Goal: Information Seeking & Learning: Learn about a topic

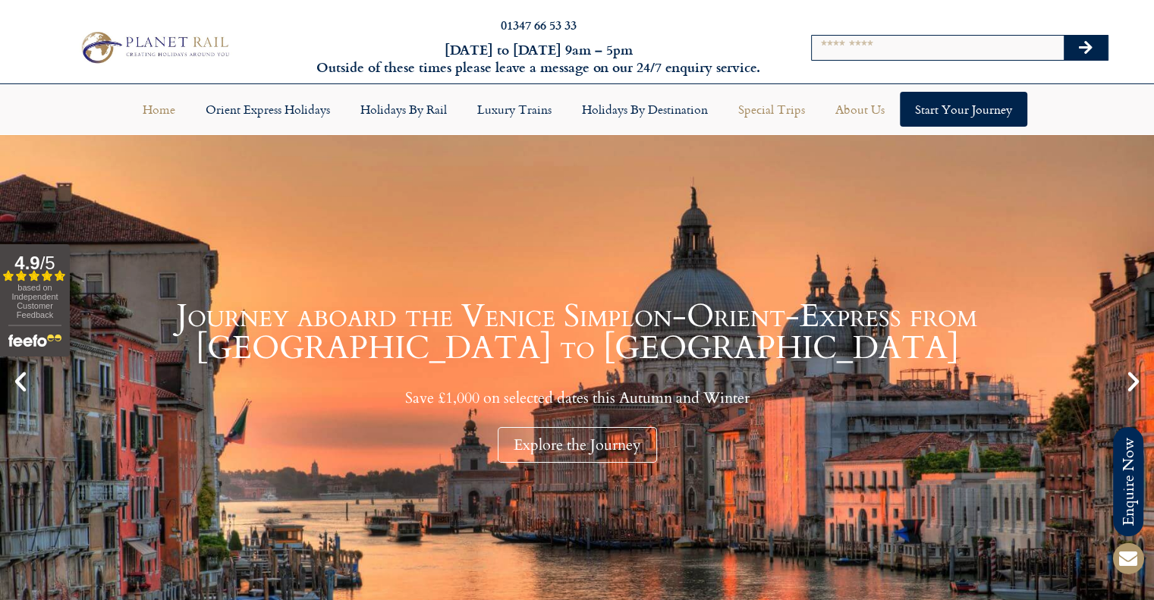
drag, startPoint x: 852, startPoint y: 105, endPoint x: 843, endPoint y: 111, distance: 10.9
click at [854, 105] on link "About Us" at bounding box center [860, 109] width 80 height 35
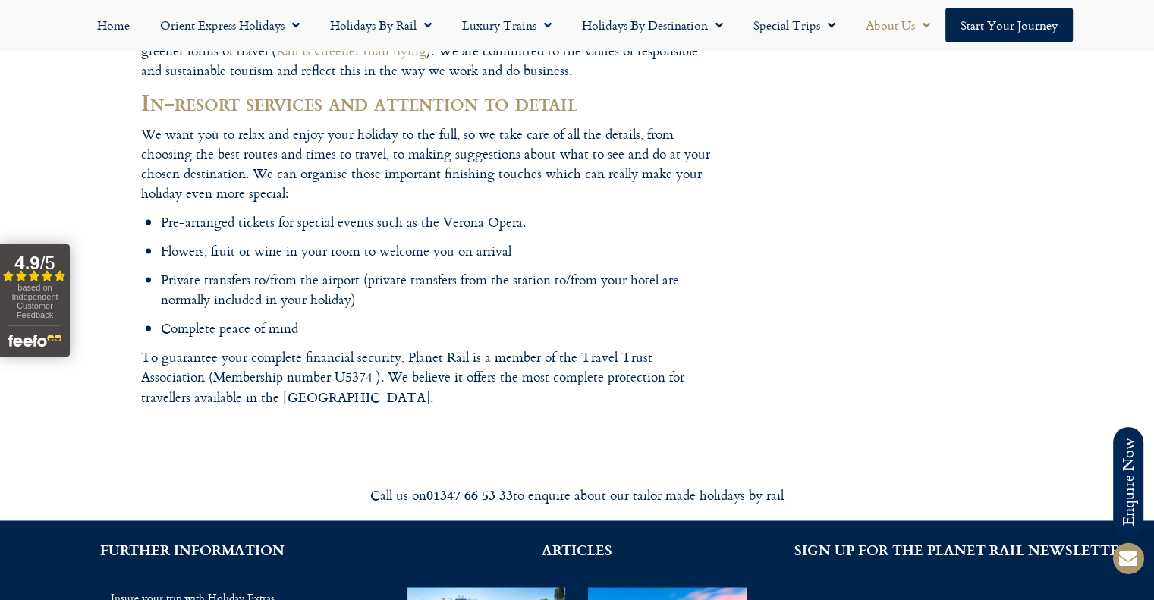
scroll to position [2199, 0]
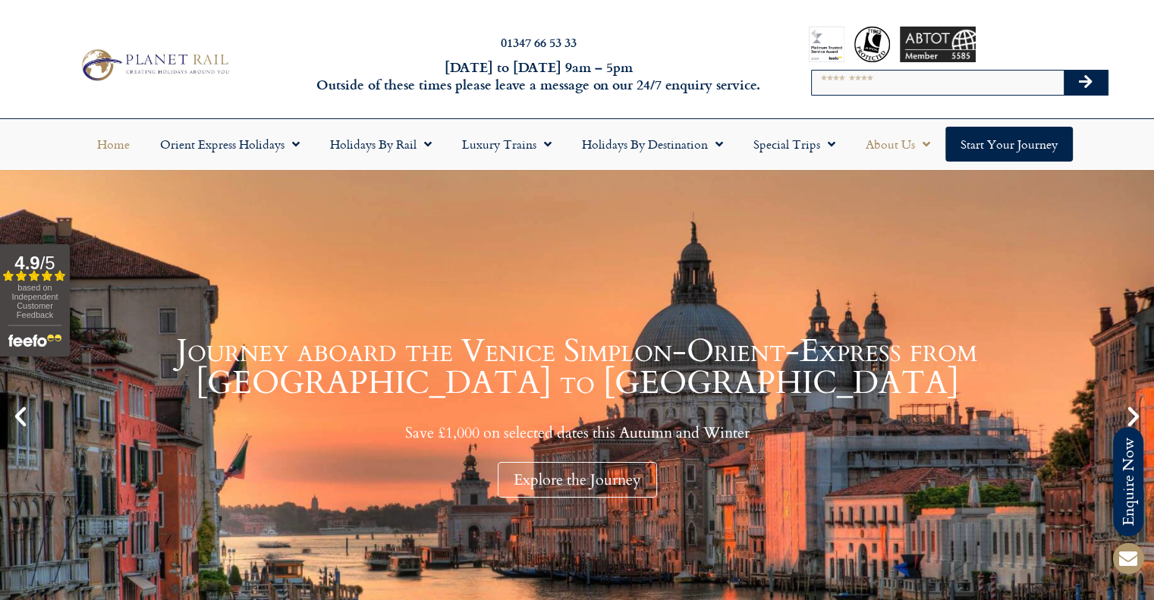
click at [878, 143] on link "About Us" at bounding box center [897, 144] width 95 height 35
click at [874, 148] on link "About Us" at bounding box center [897, 144] width 95 height 35
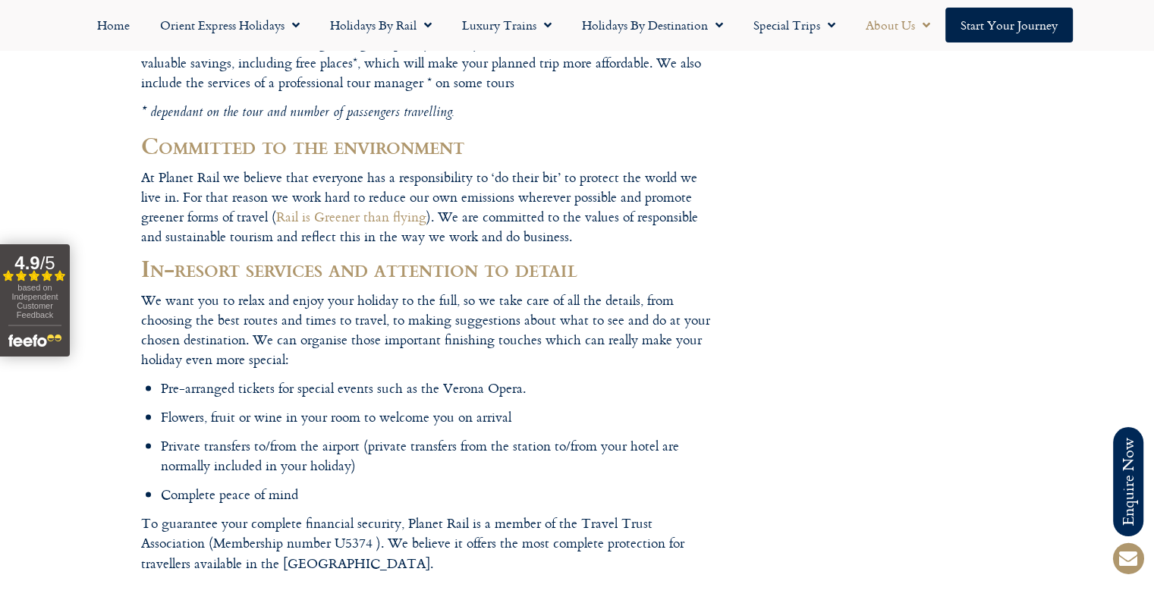
scroll to position [2124, 0]
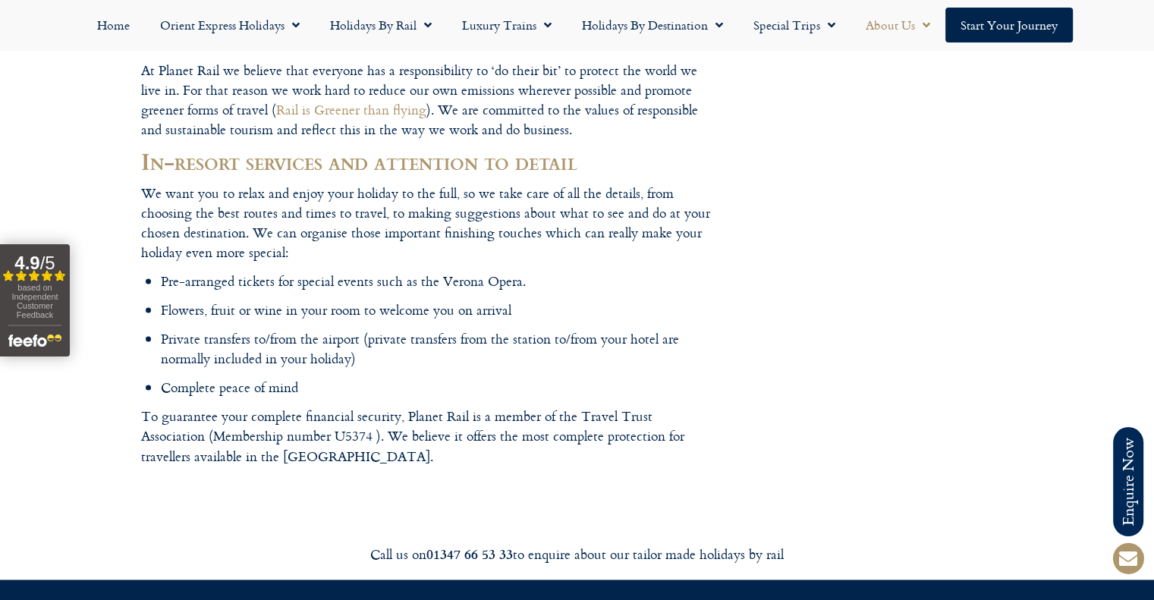
drag, startPoint x: 140, startPoint y: 342, endPoint x: 322, endPoint y: 335, distance: 182.2
